Goal: Navigation & Orientation: Find specific page/section

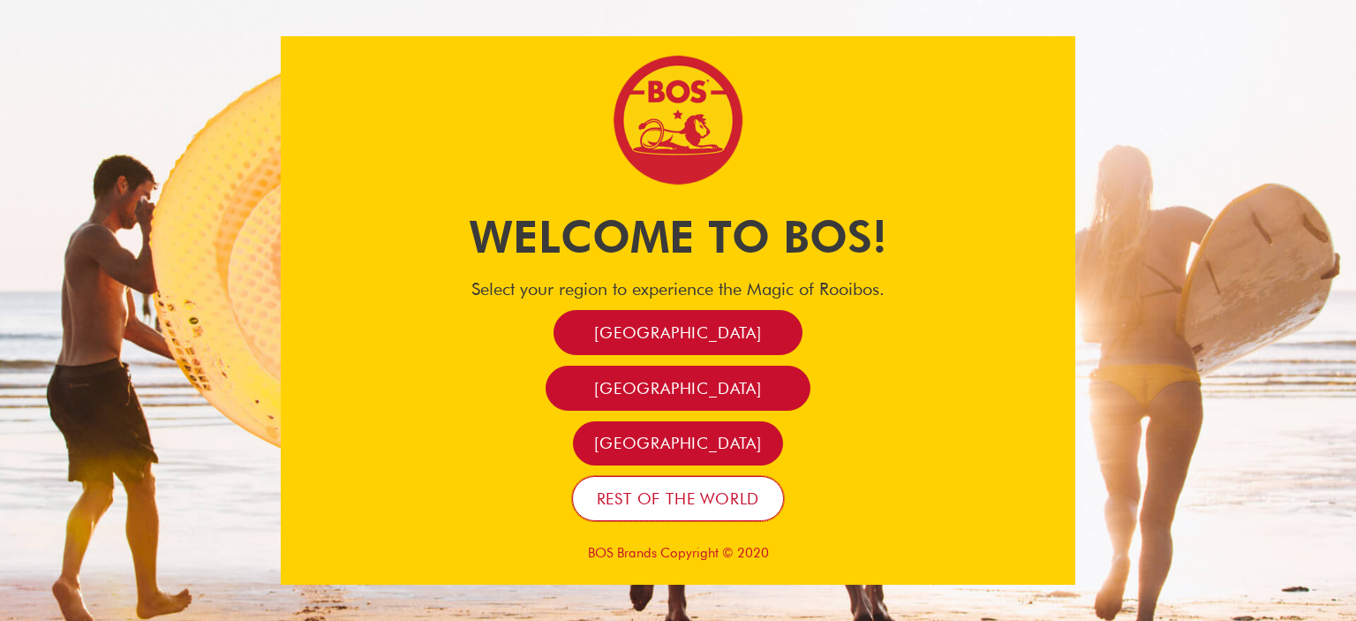
click at [659, 504] on span "Rest of the world" at bounding box center [678, 498] width 163 height 20
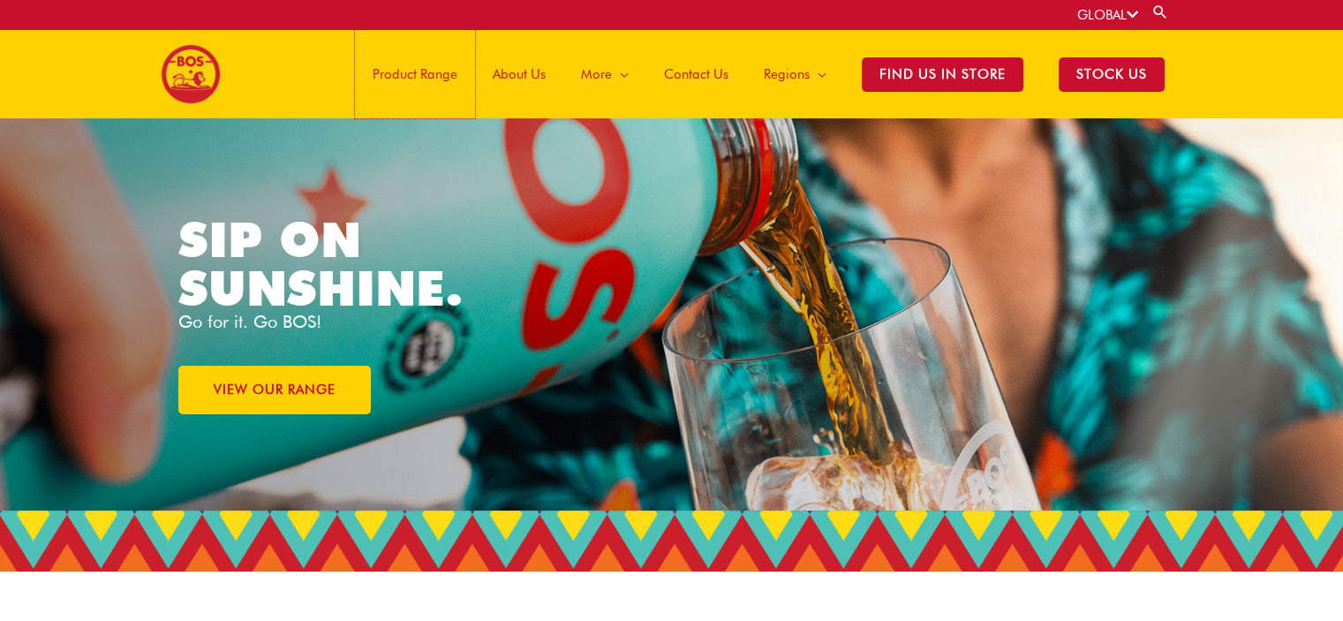
click at [405, 80] on span "Product Range" at bounding box center [415, 74] width 85 height 53
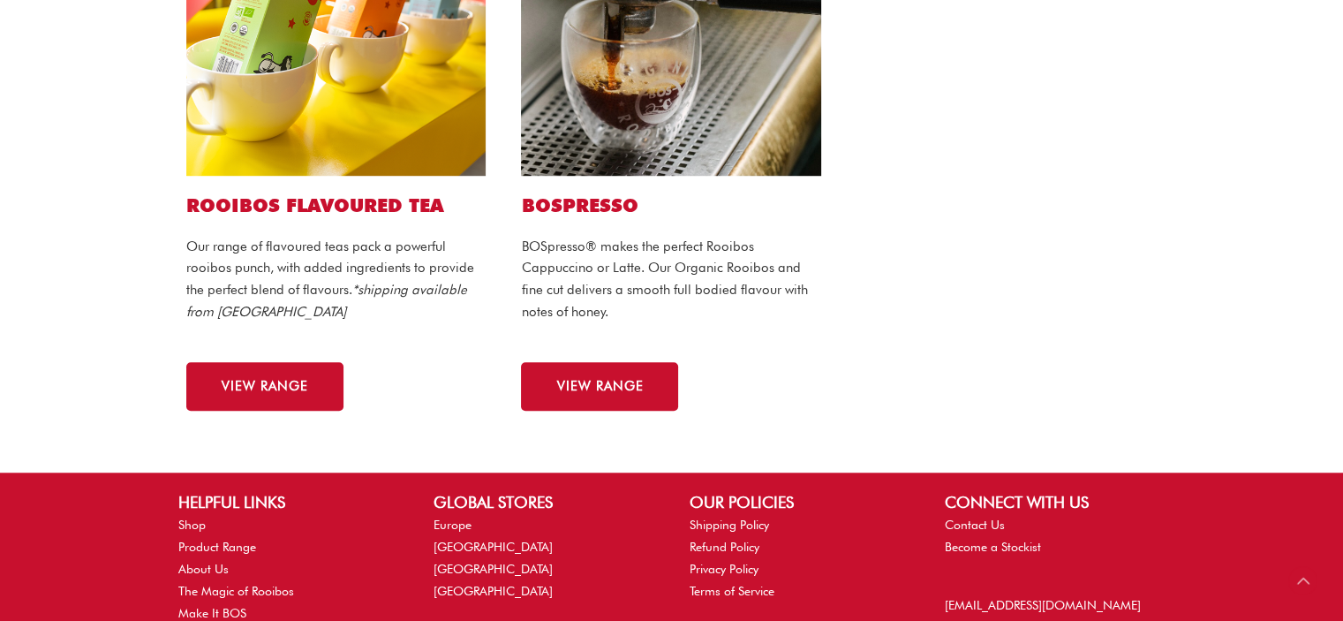
scroll to position [1324, 0]
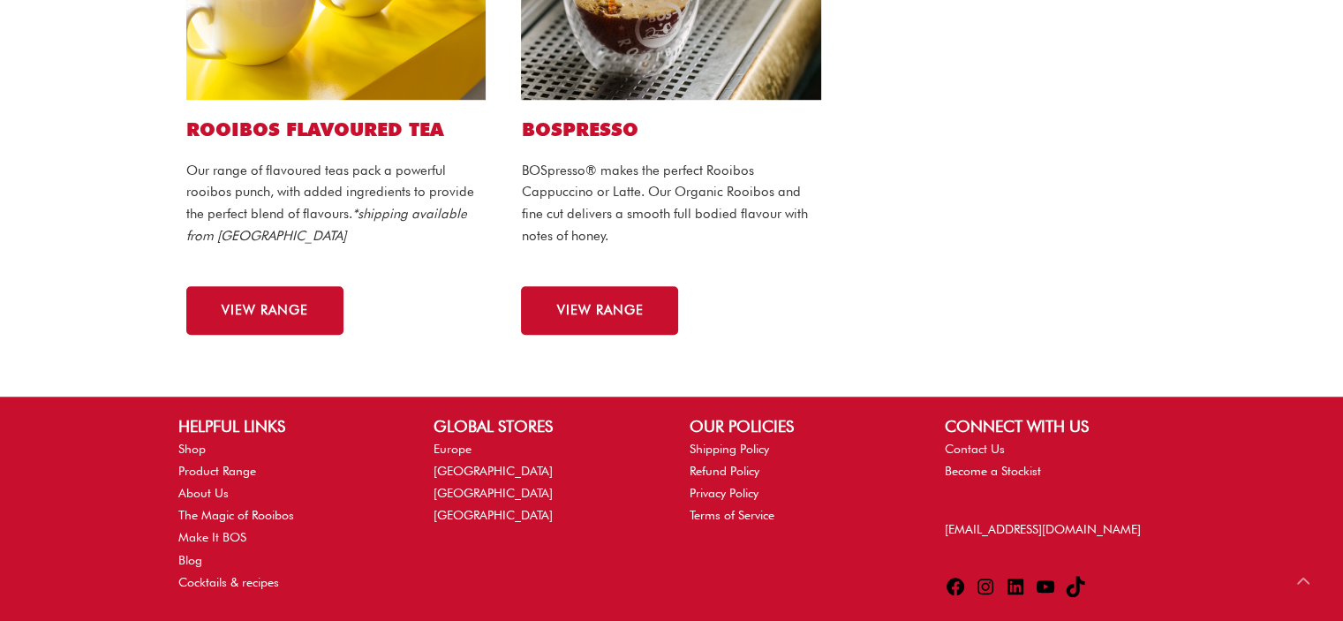
drag, startPoint x: 955, startPoint y: 589, endPoint x: 976, endPoint y: 0, distance: 589.2
click at [955, 589] on icon at bounding box center [955, 586] width 21 height 21
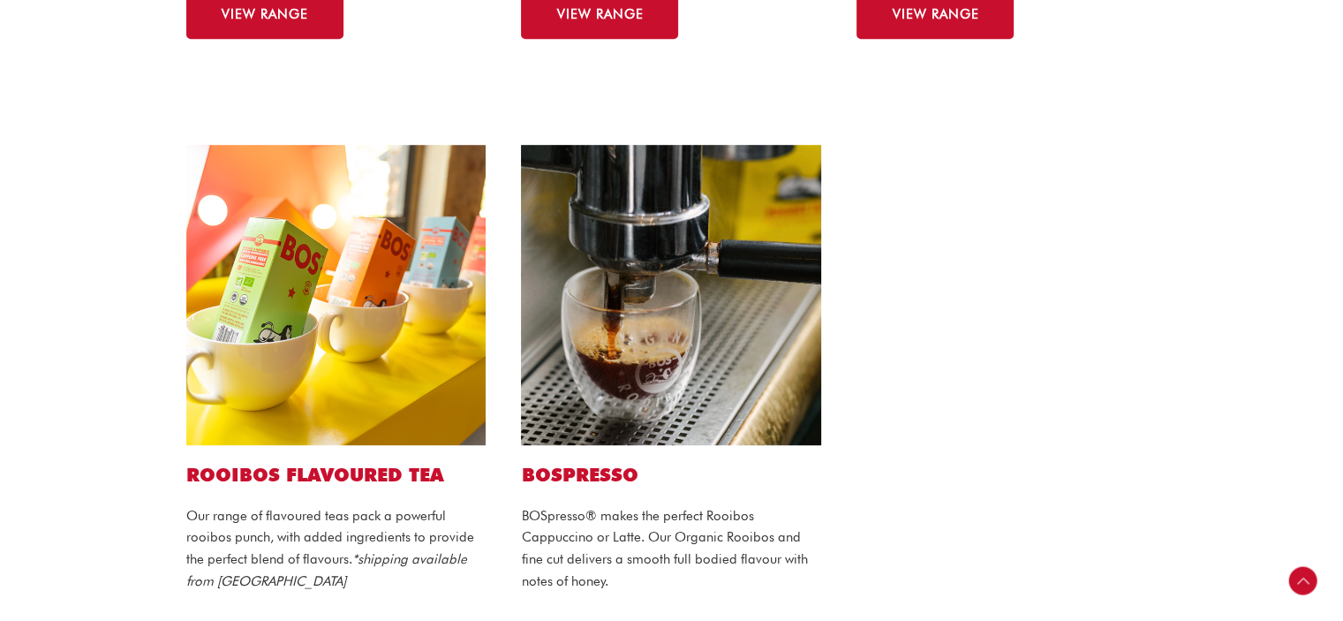
scroll to position [971, 0]
